Goal: Task Accomplishment & Management: Manage account settings

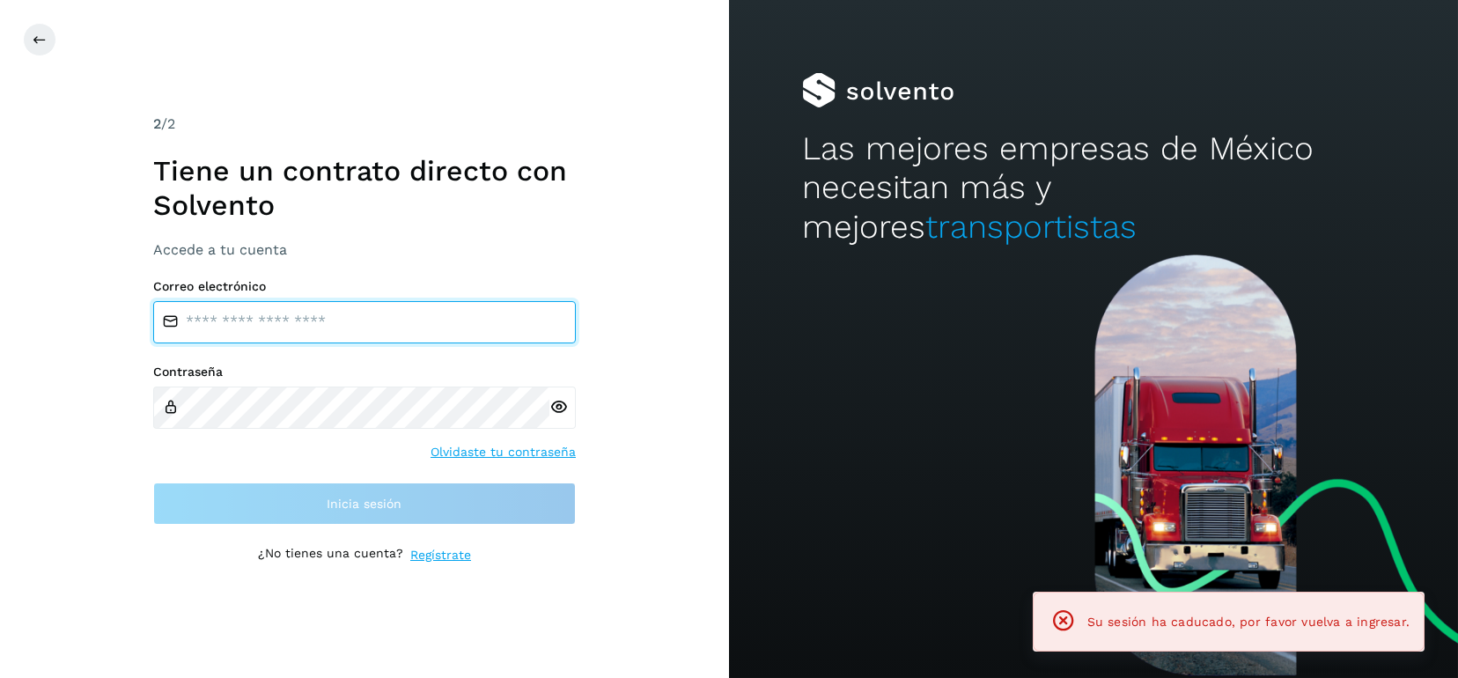
click at [286, 327] on input "email" at bounding box center [364, 322] width 423 height 42
type input "**********"
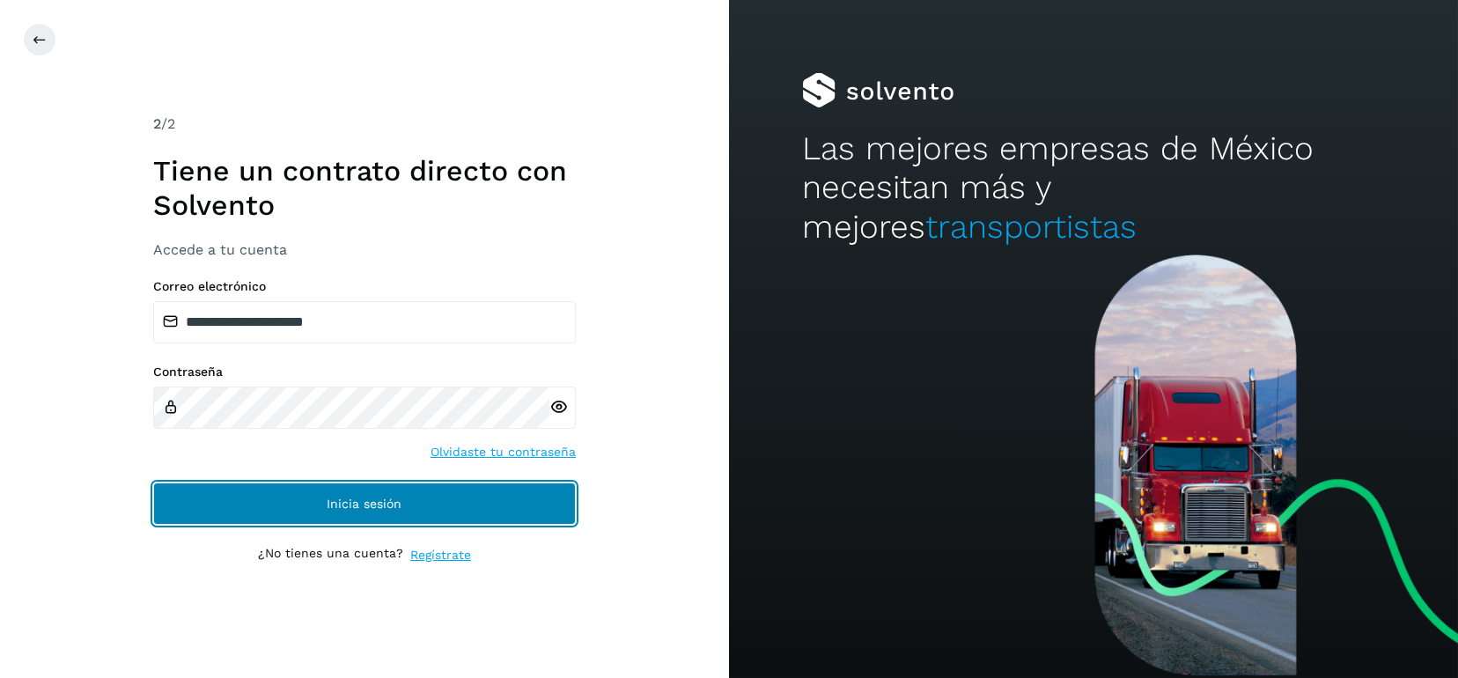
click at [372, 509] on span "Inicia sesión" at bounding box center [364, 503] width 75 height 12
